Goal: Share content

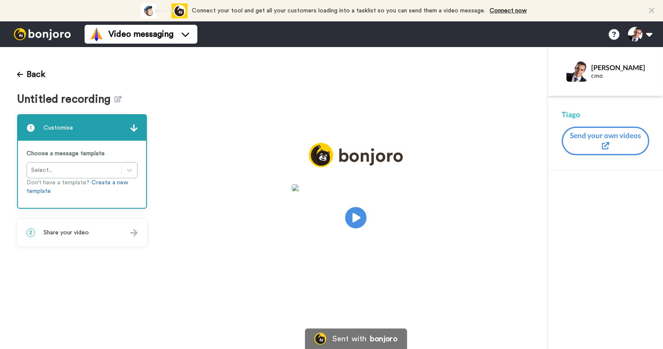
click at [122, 233] on div "2 Share your video" at bounding box center [82, 233] width 128 height 26
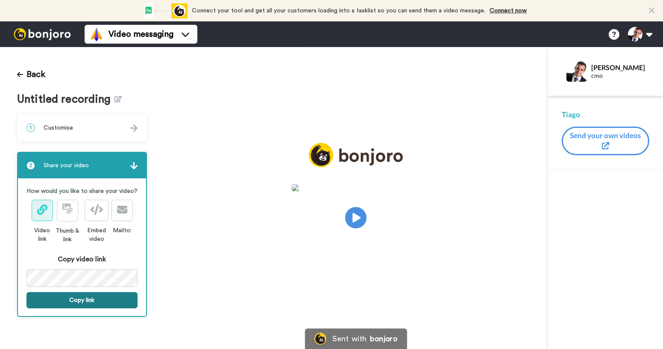
click at [111, 302] on button "Copy link" at bounding box center [81, 300] width 111 height 16
